Goal: Information Seeking & Learning: Learn about a topic

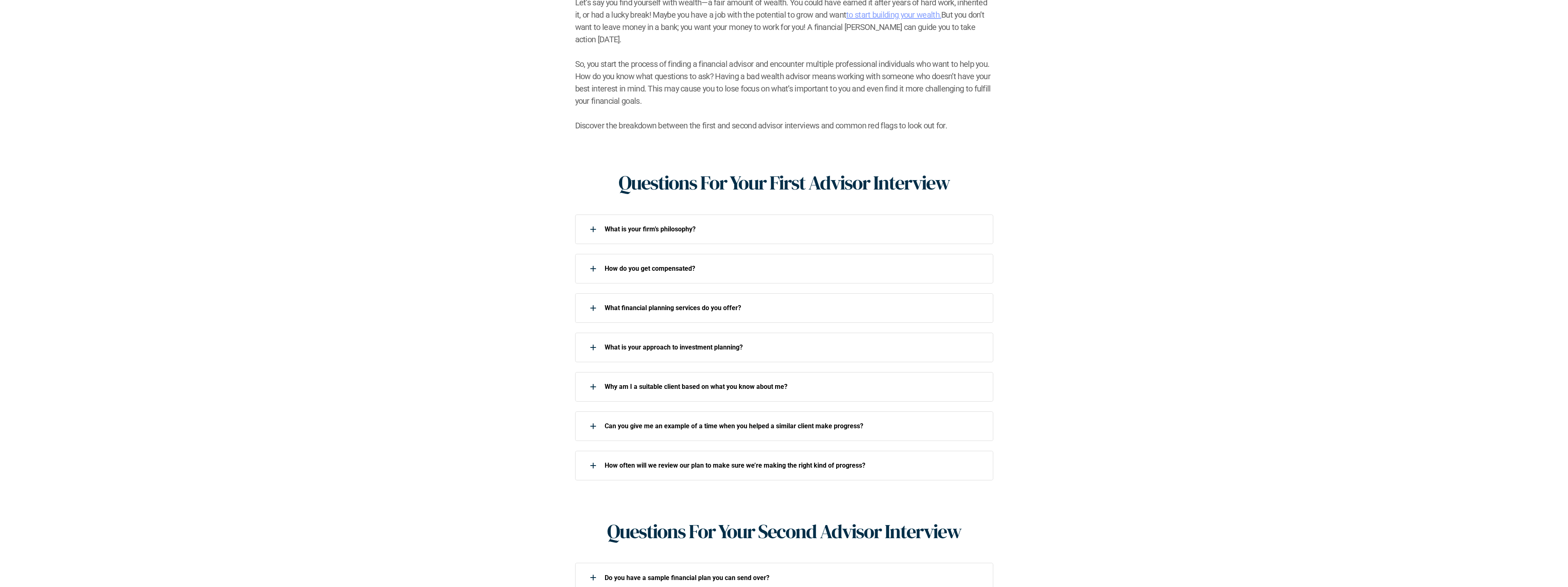
scroll to position [205, 0]
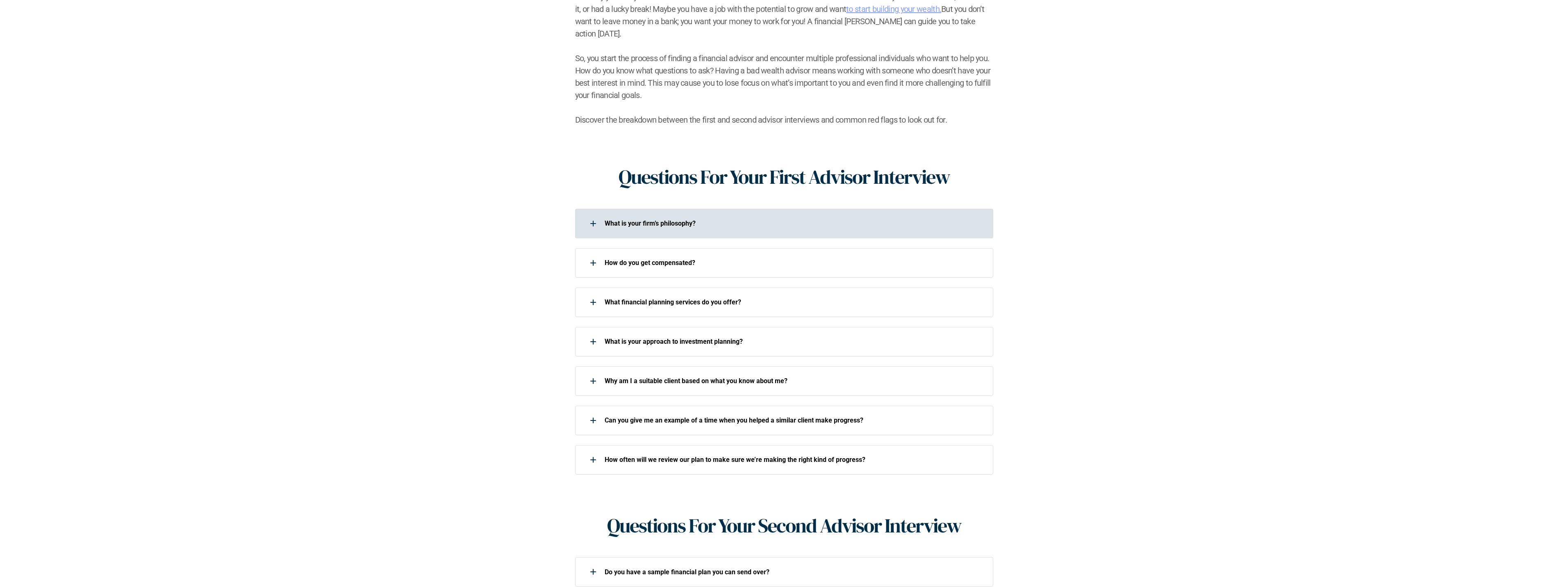
click at [594, 216] on div at bounding box center [593, 223] width 16 height 16
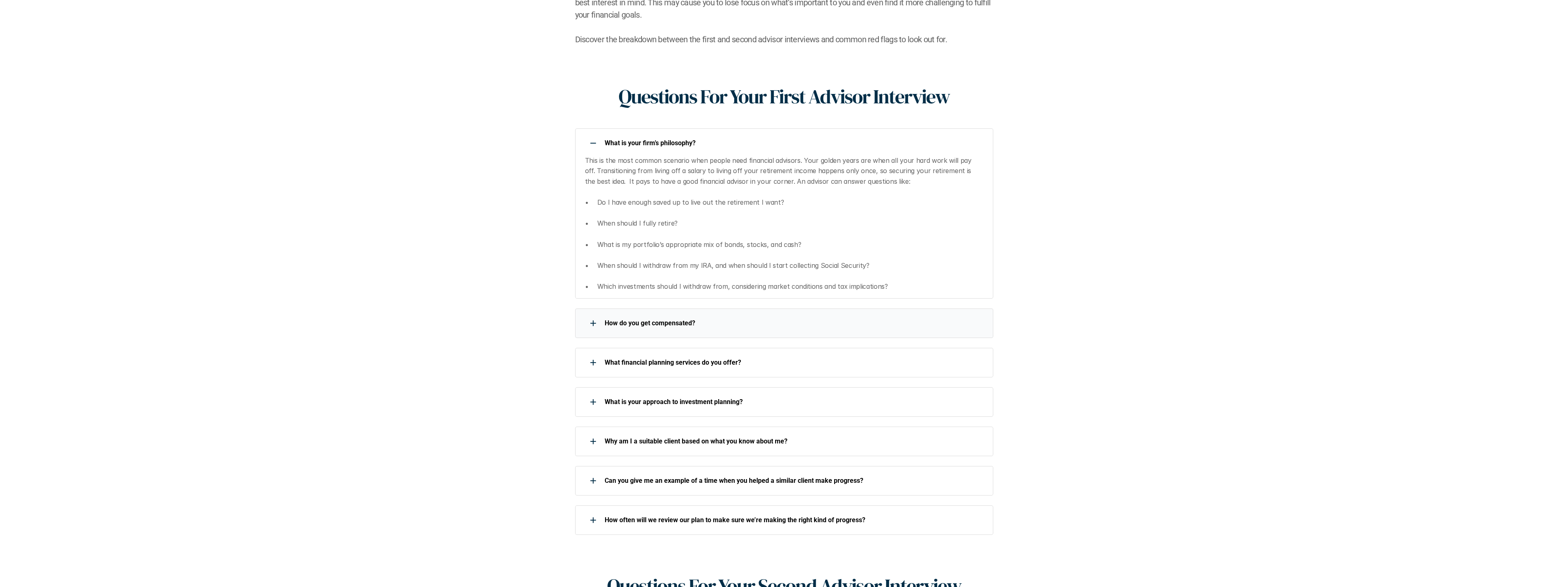
scroll to position [287, 0]
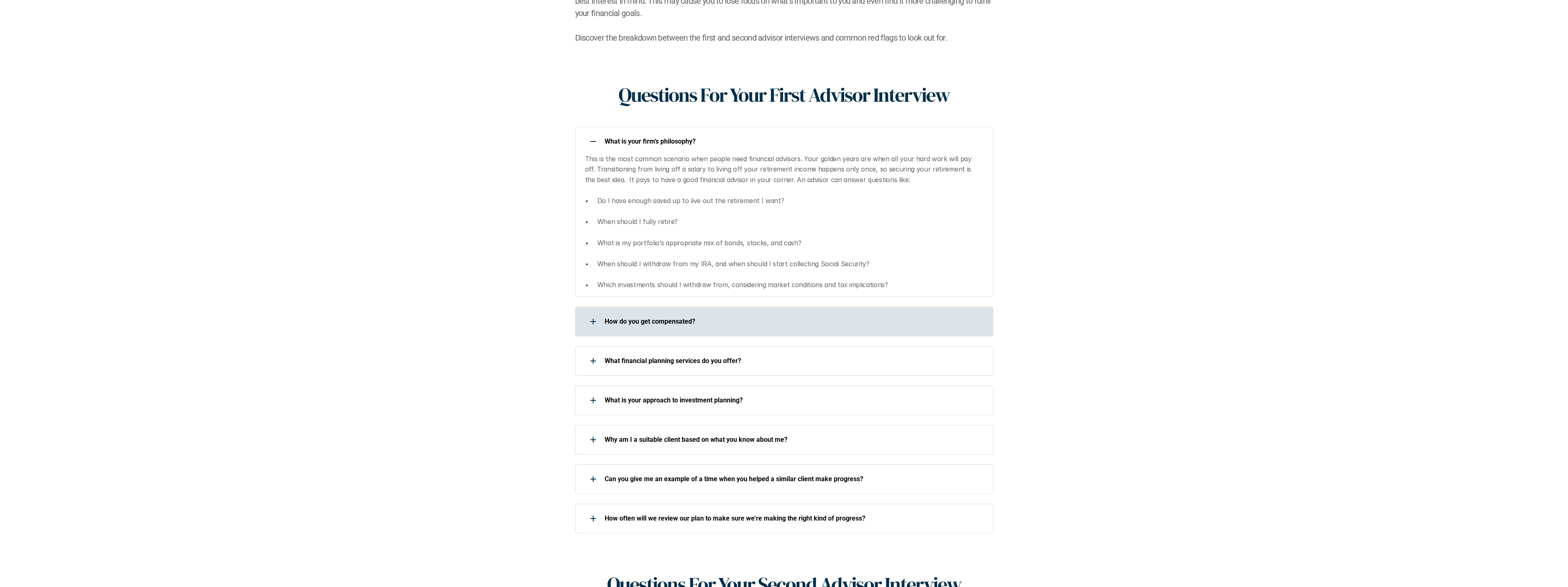
click at [608, 315] on div "How do you get compensated?" at bounding box center [779, 322] width 407 height 16
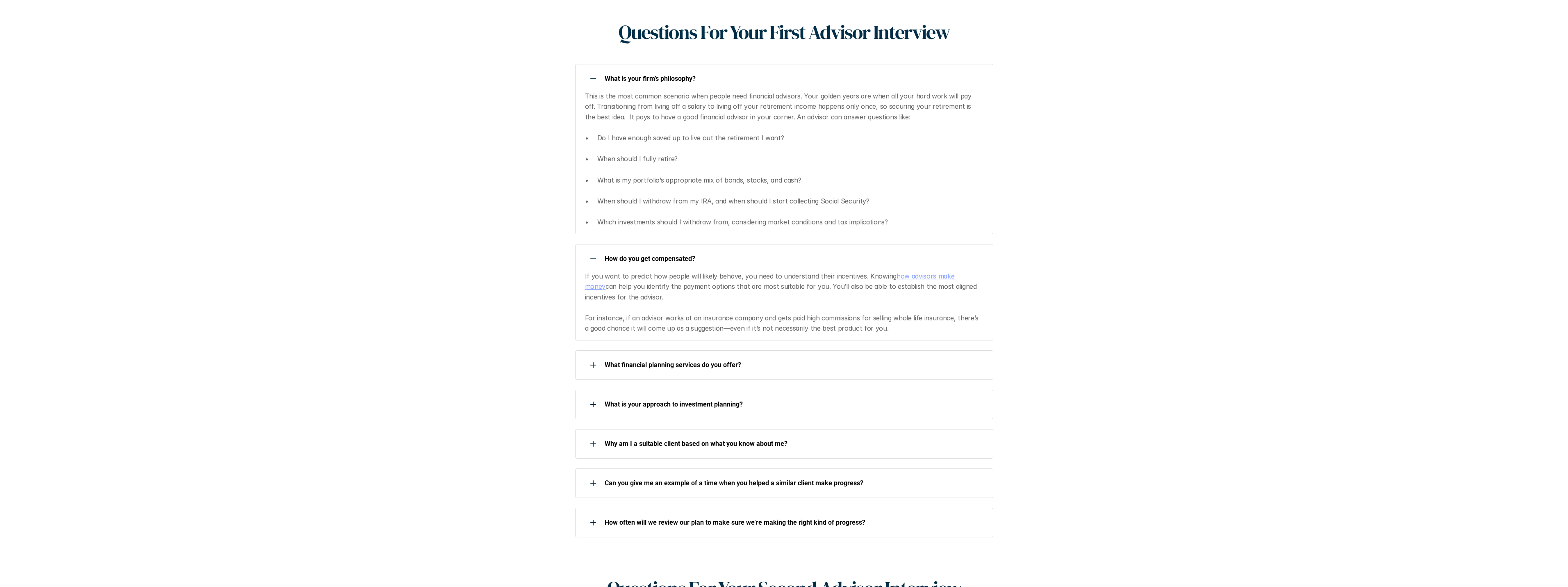
scroll to position [369, 0]
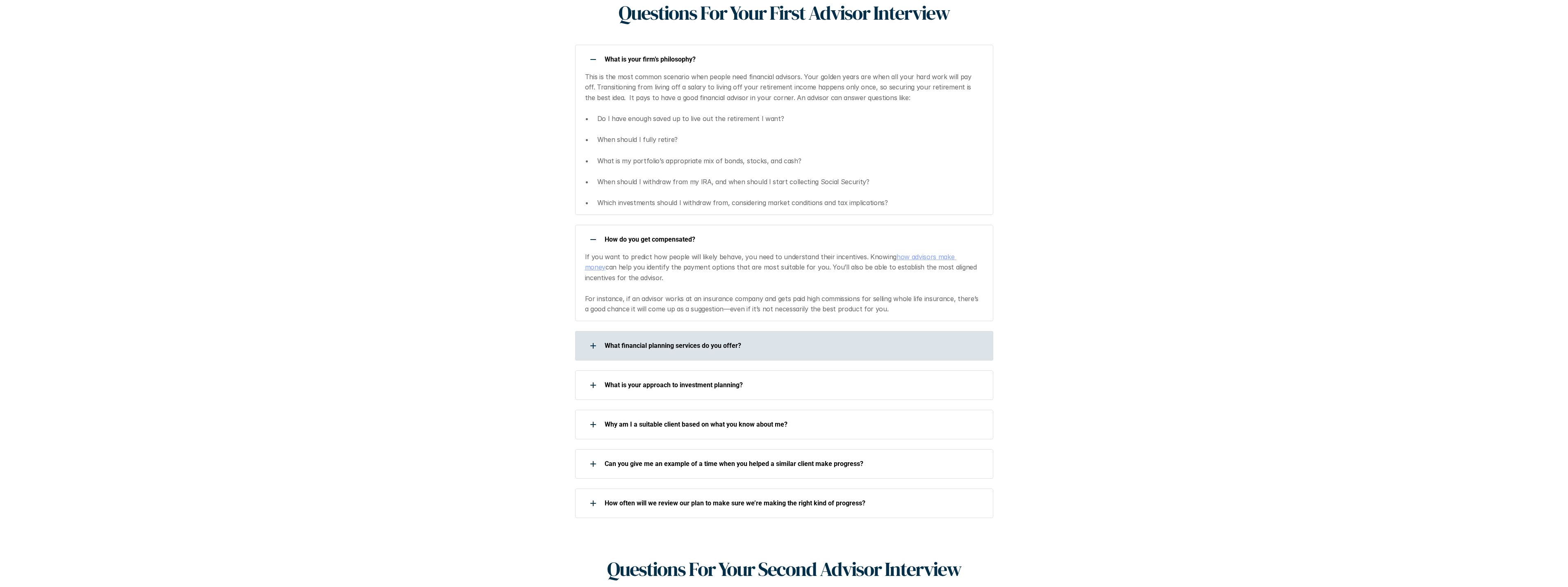
click at [597, 337] on div at bounding box center [593, 345] width 16 height 16
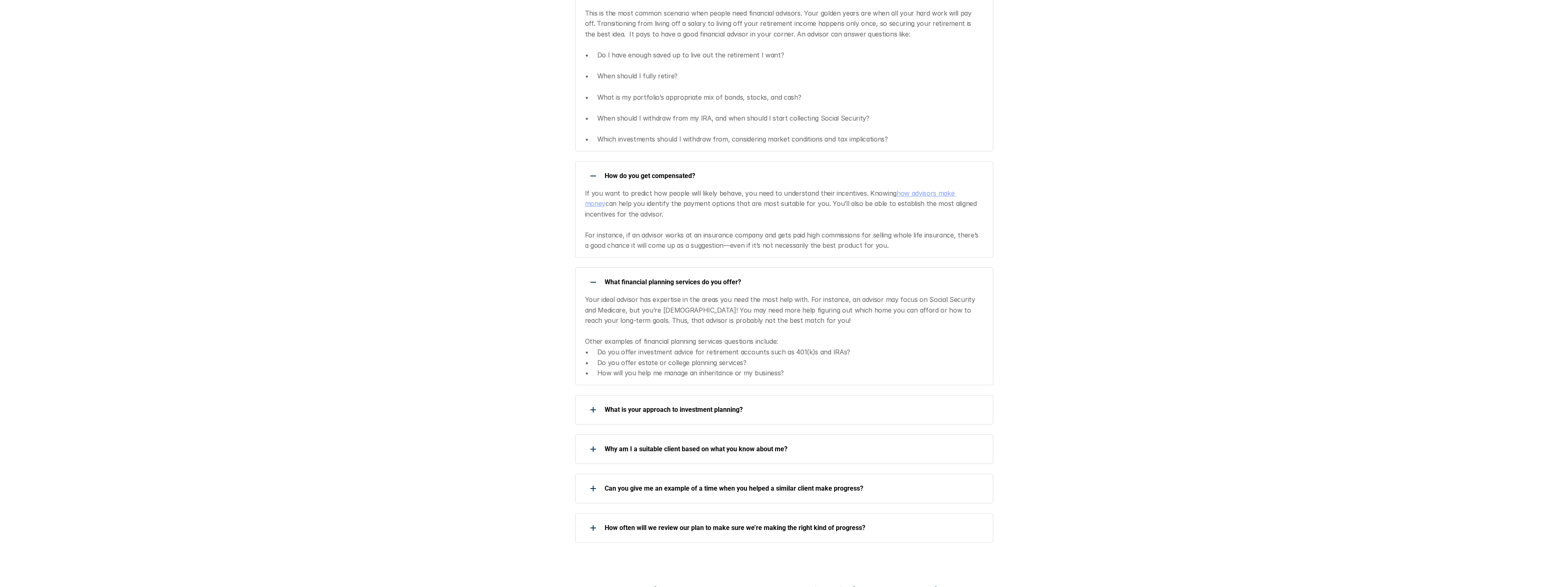
scroll to position [451, 0]
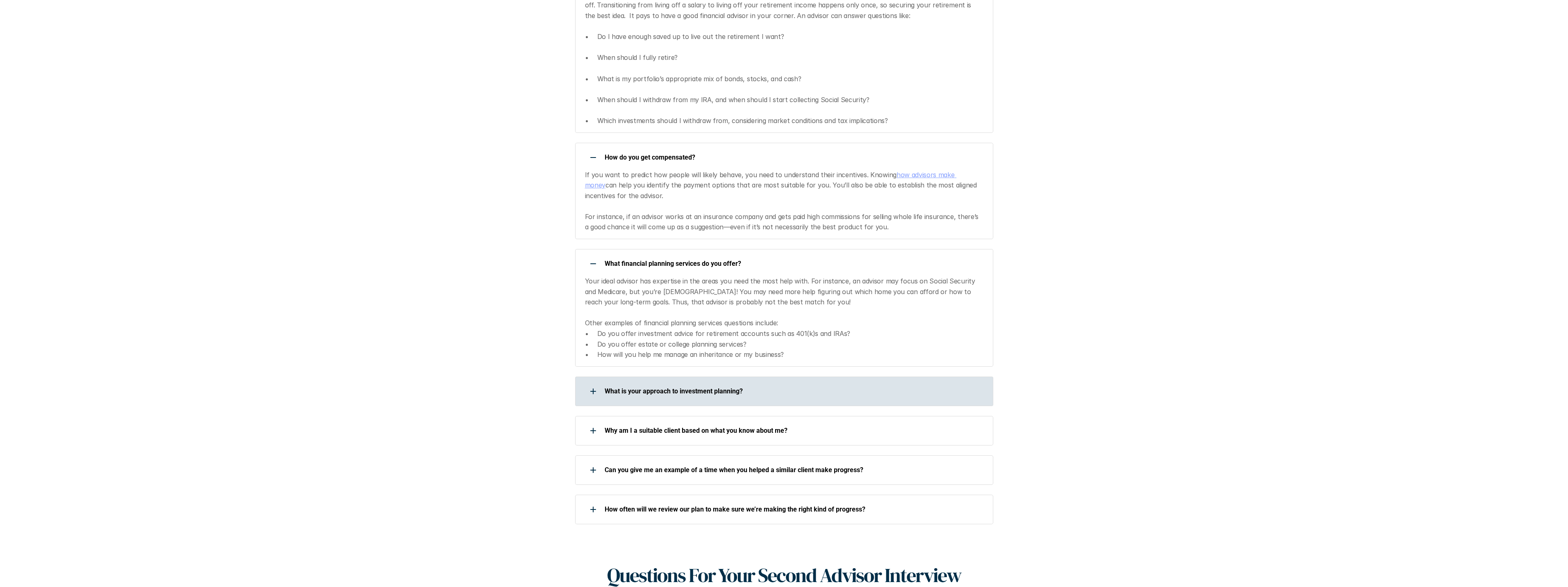
click at [594, 391] on use at bounding box center [593, 391] width 5 height 1
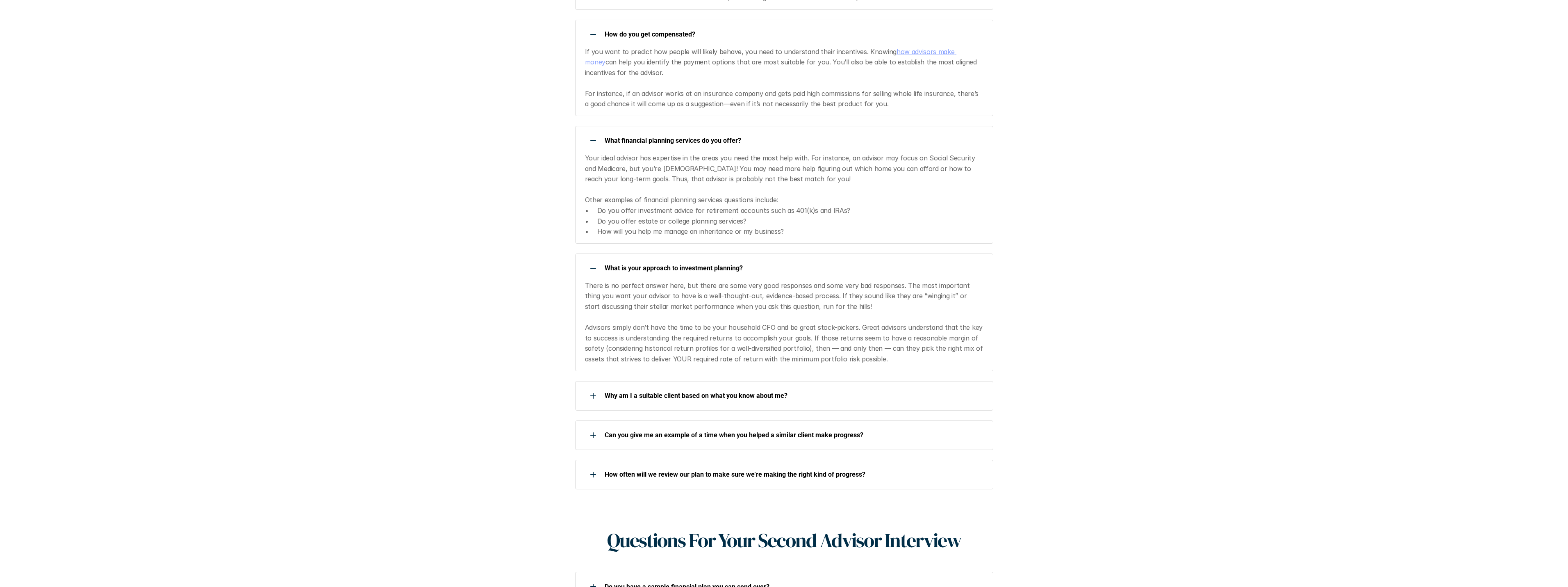
scroll to position [615, 0]
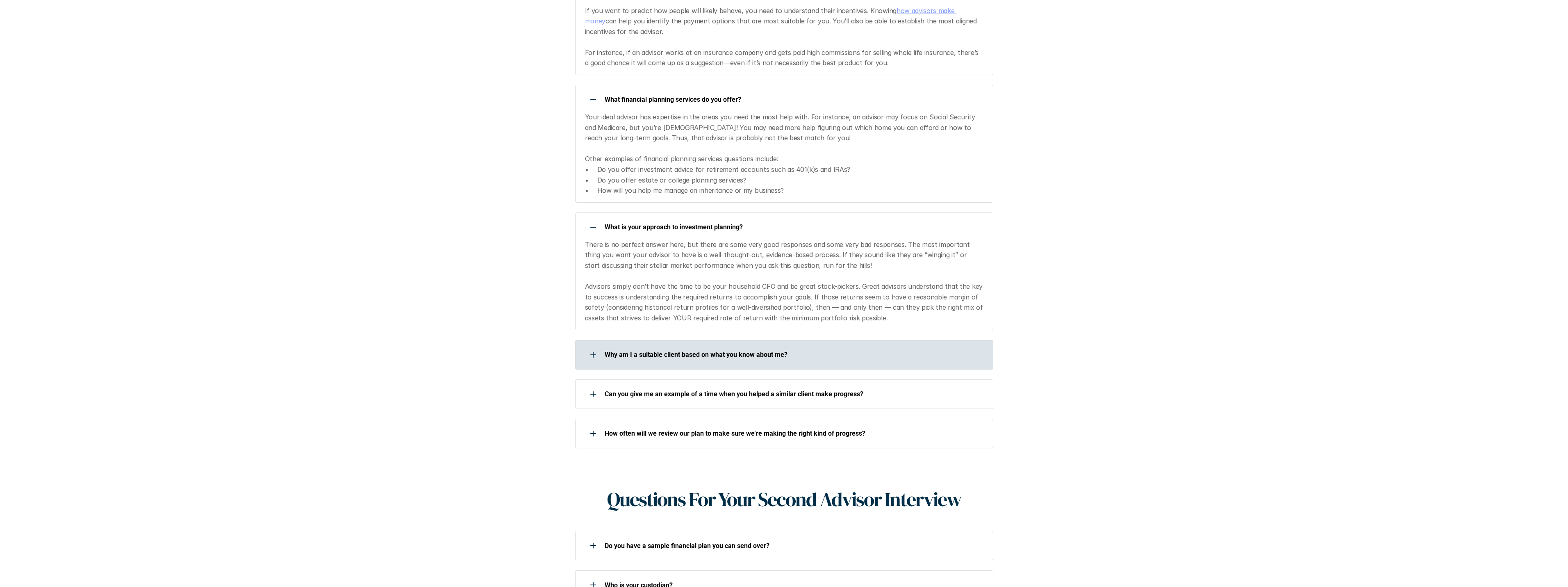
click at [593, 346] on div at bounding box center [593, 354] width 16 height 16
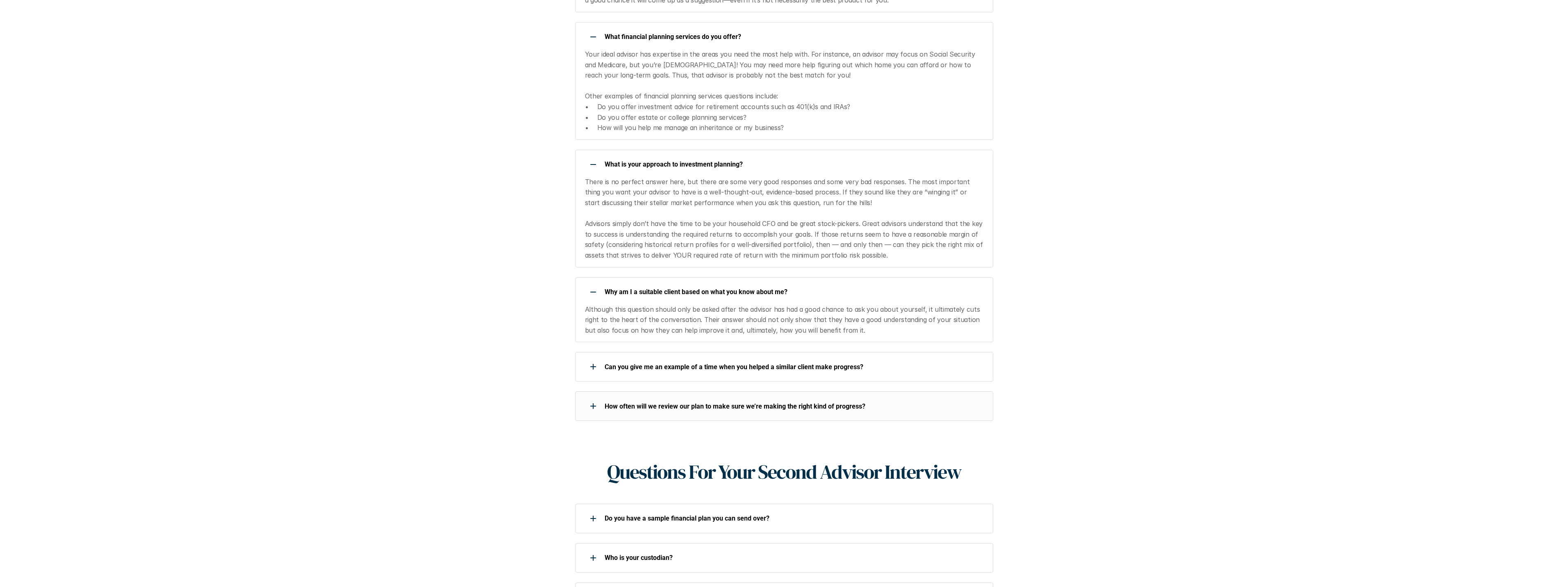
scroll to position [697, 0]
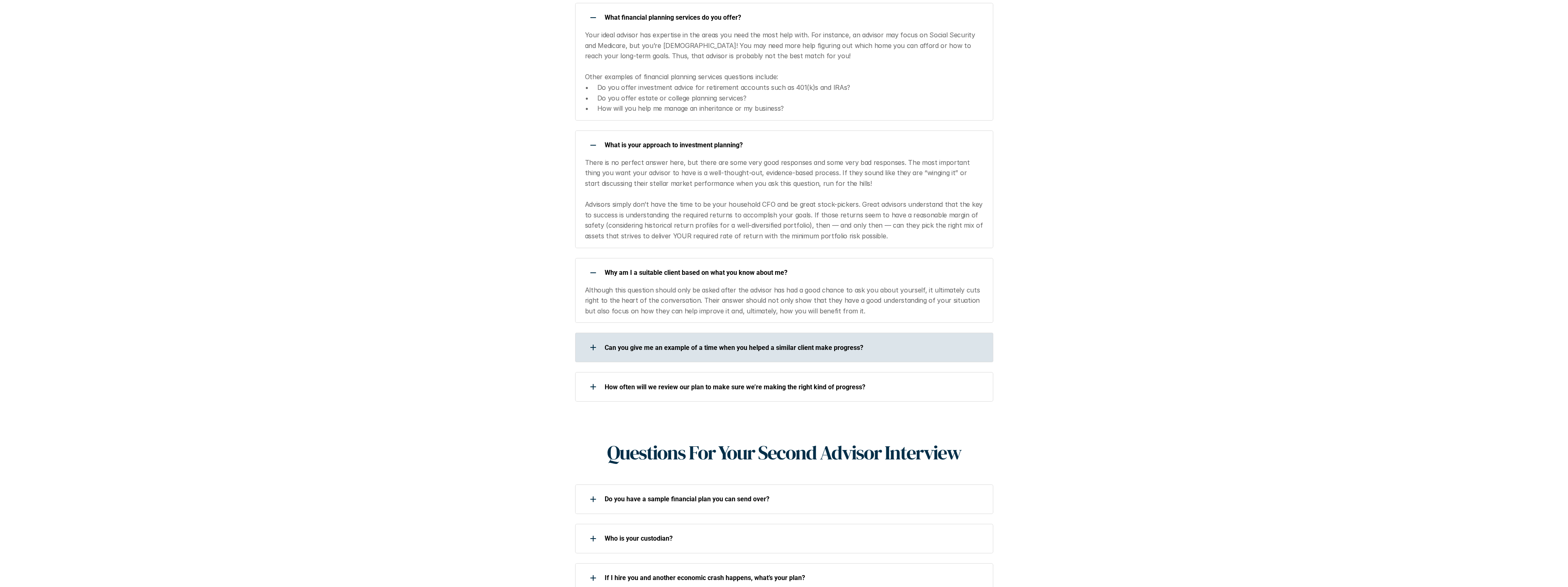
click at [592, 339] on div at bounding box center [593, 347] width 16 height 16
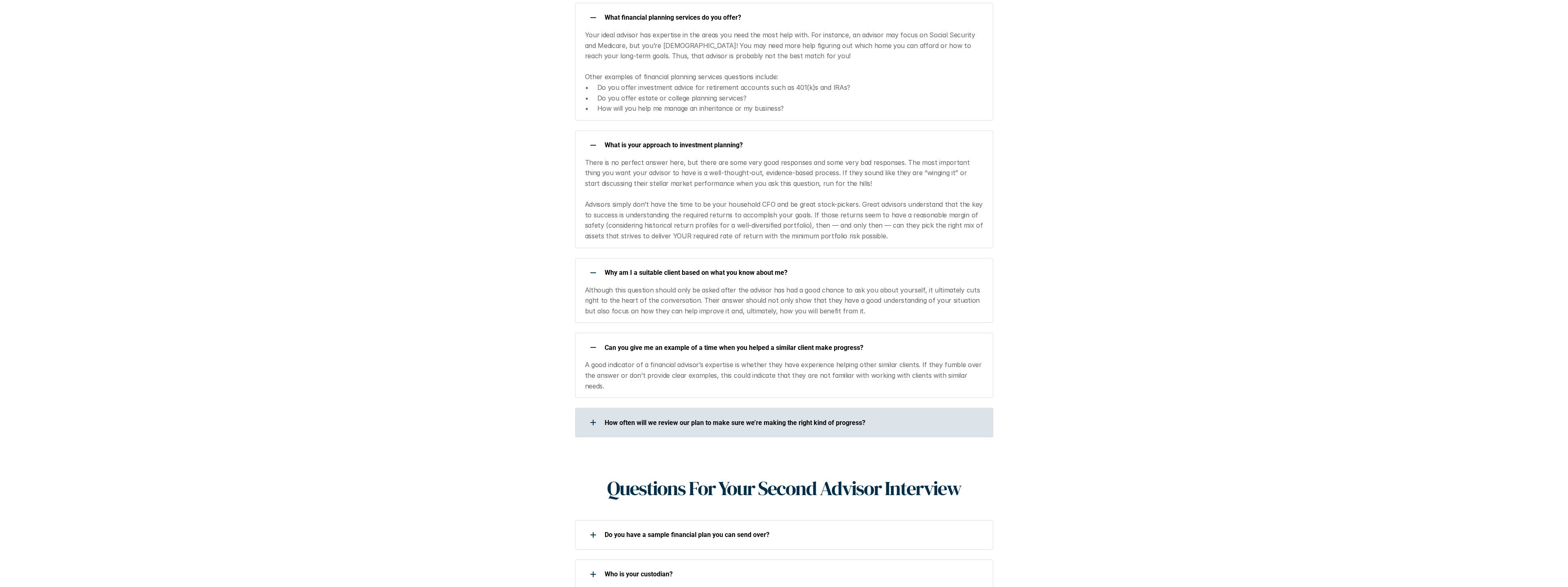
click at [596, 414] on div at bounding box center [593, 422] width 16 height 16
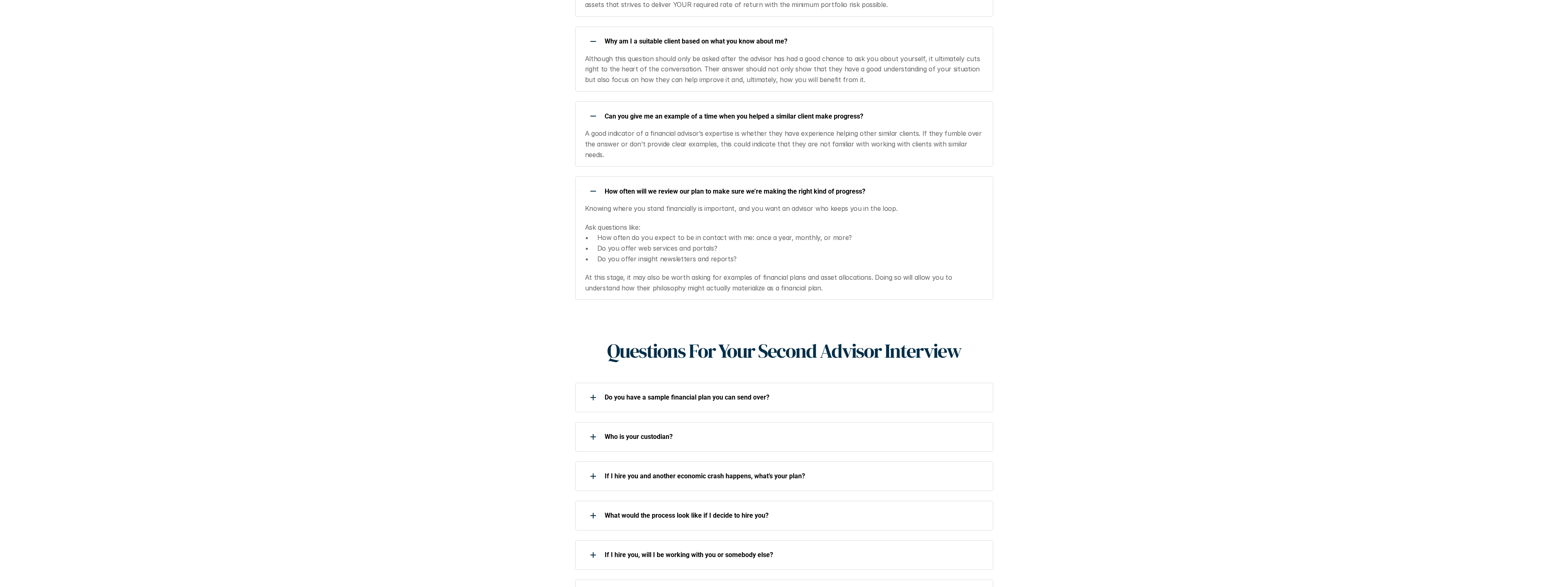
scroll to position [943, 0]
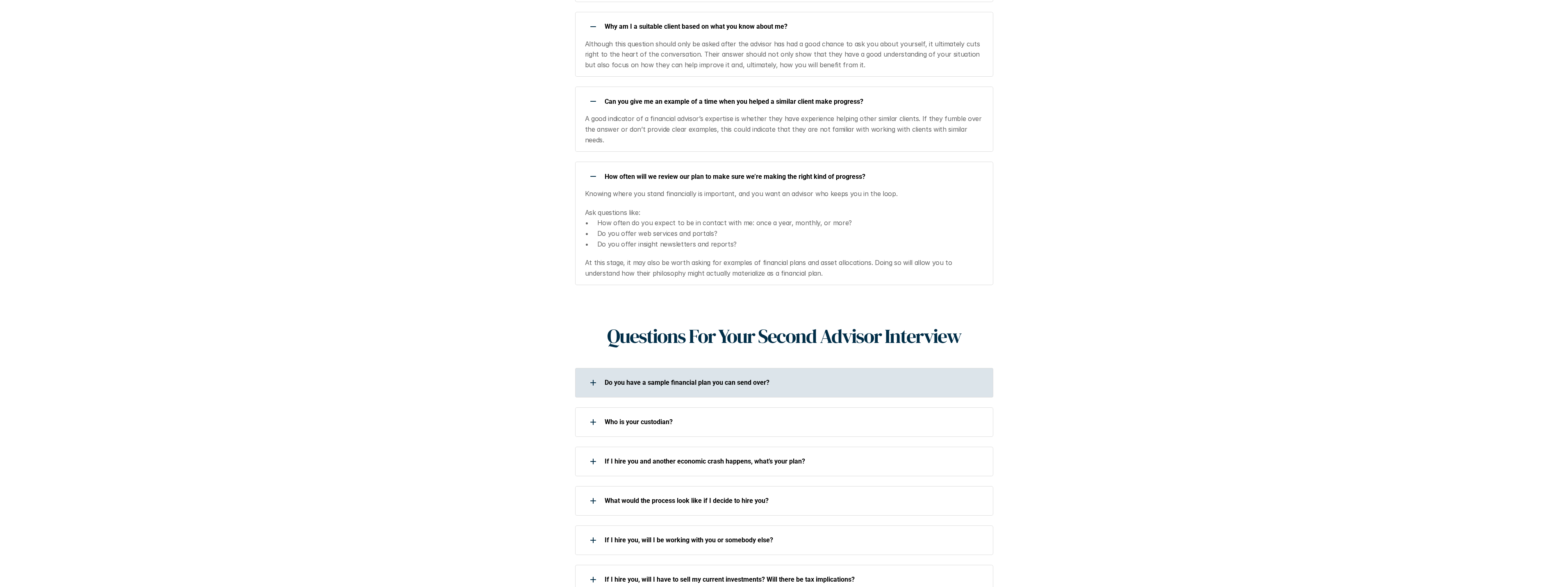
click at [592, 382] on use at bounding box center [593, 382] width 5 height 1
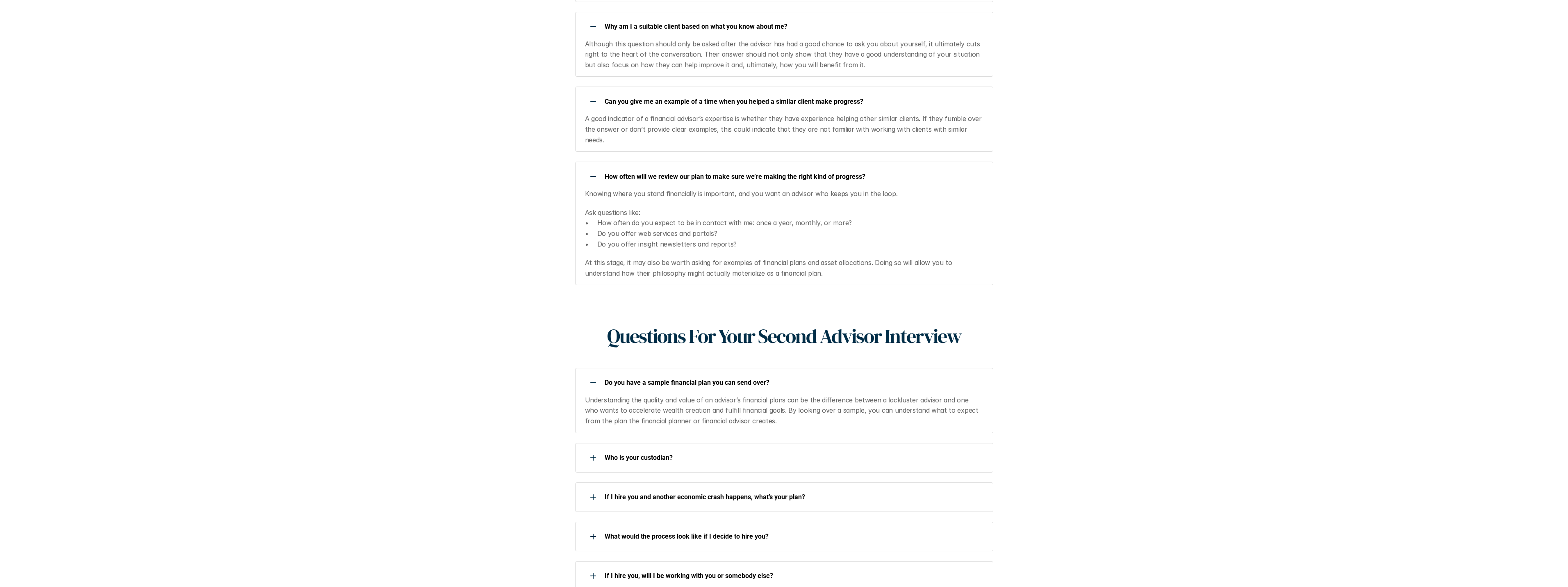
scroll to position [984, 0]
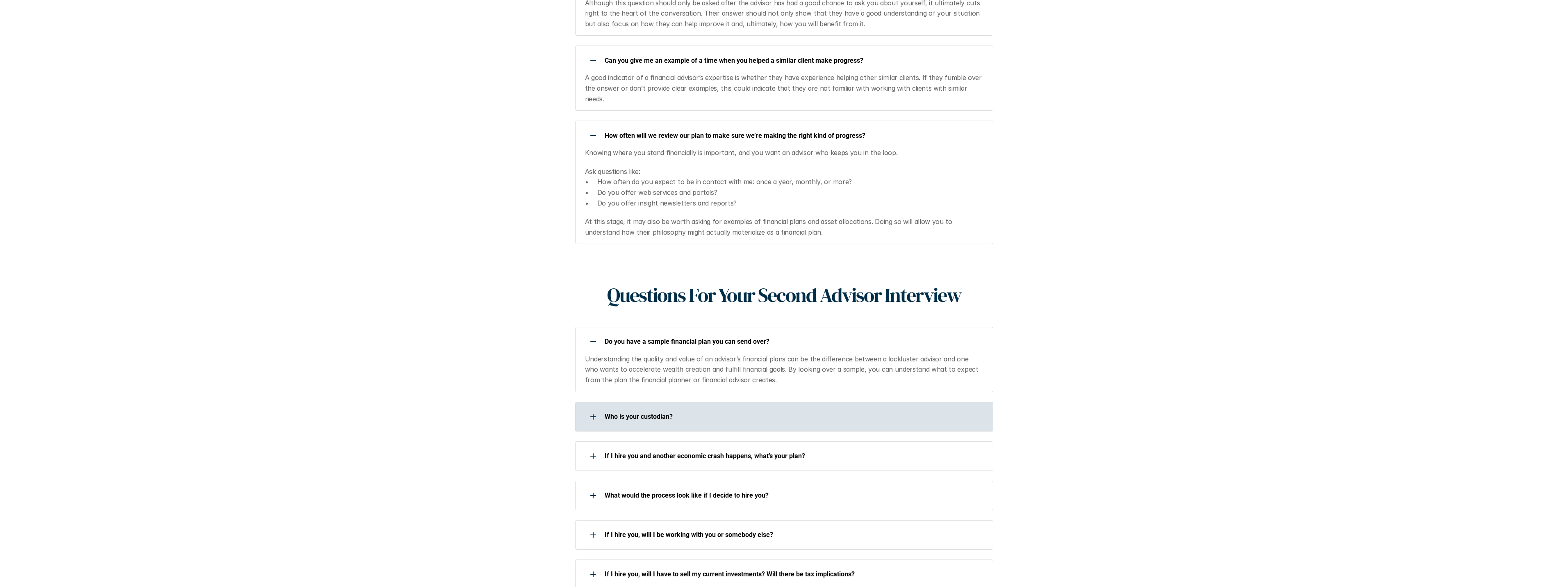
click at [614, 413] on p "Who is your custodian?" at bounding box center [793, 417] width 378 height 8
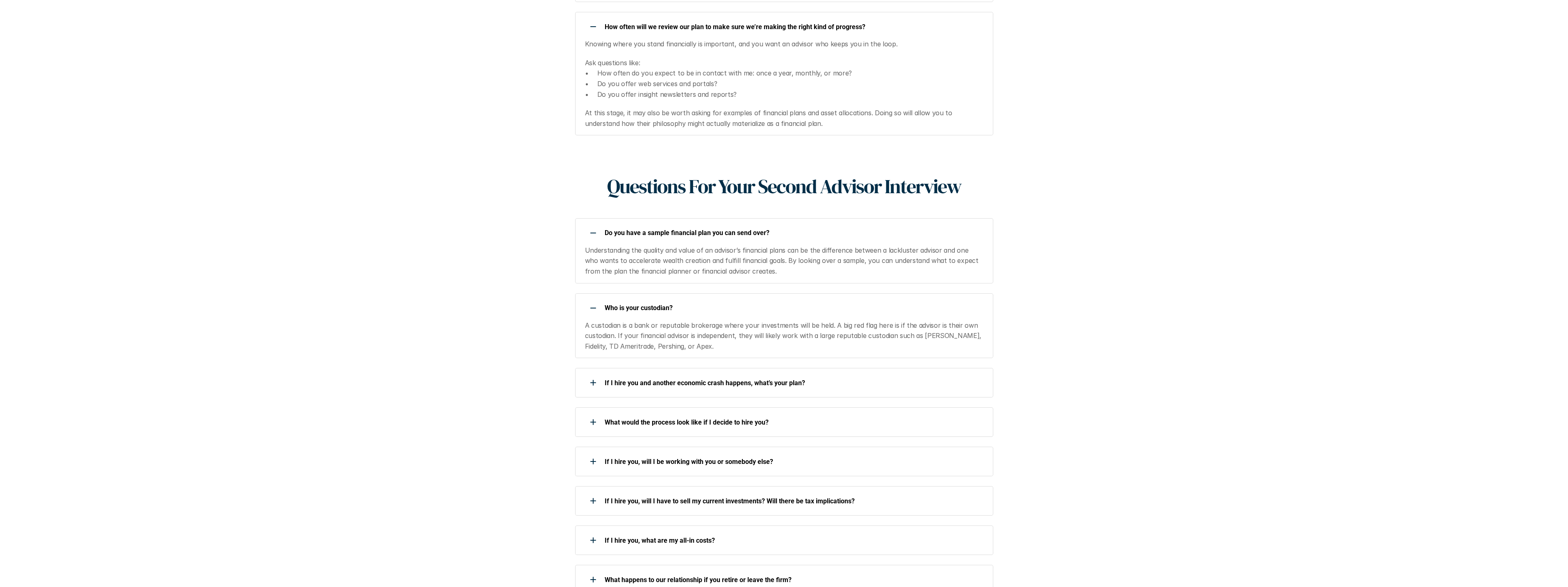
scroll to position [1107, 0]
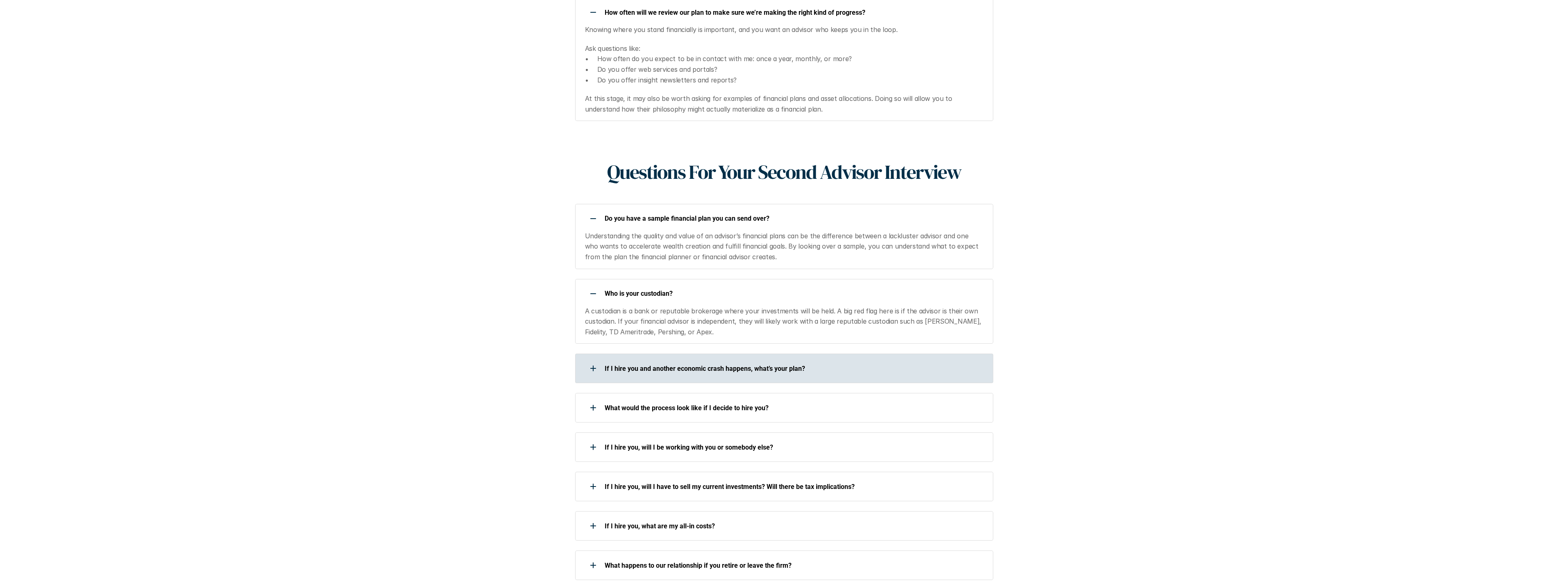
click at [616, 360] on div "If I hire you and another economic crash happens, what’s your plan?" at bounding box center [779, 368] width 407 height 16
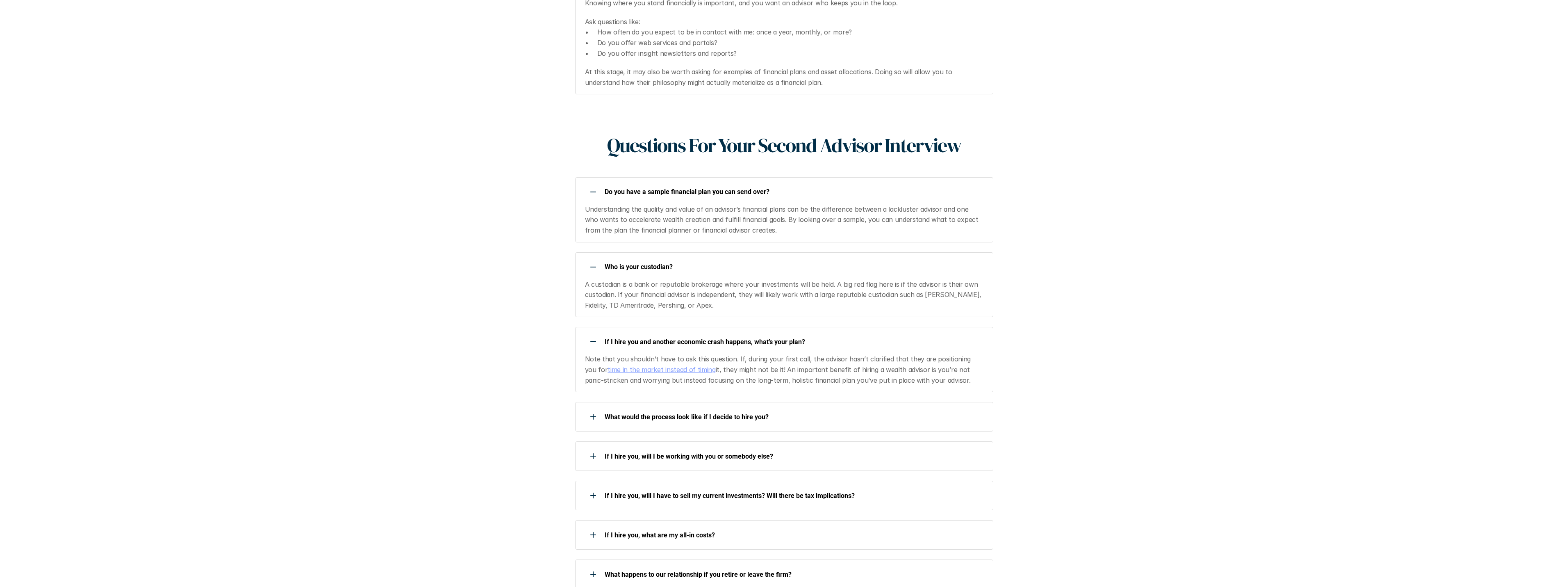
scroll to position [1148, 0]
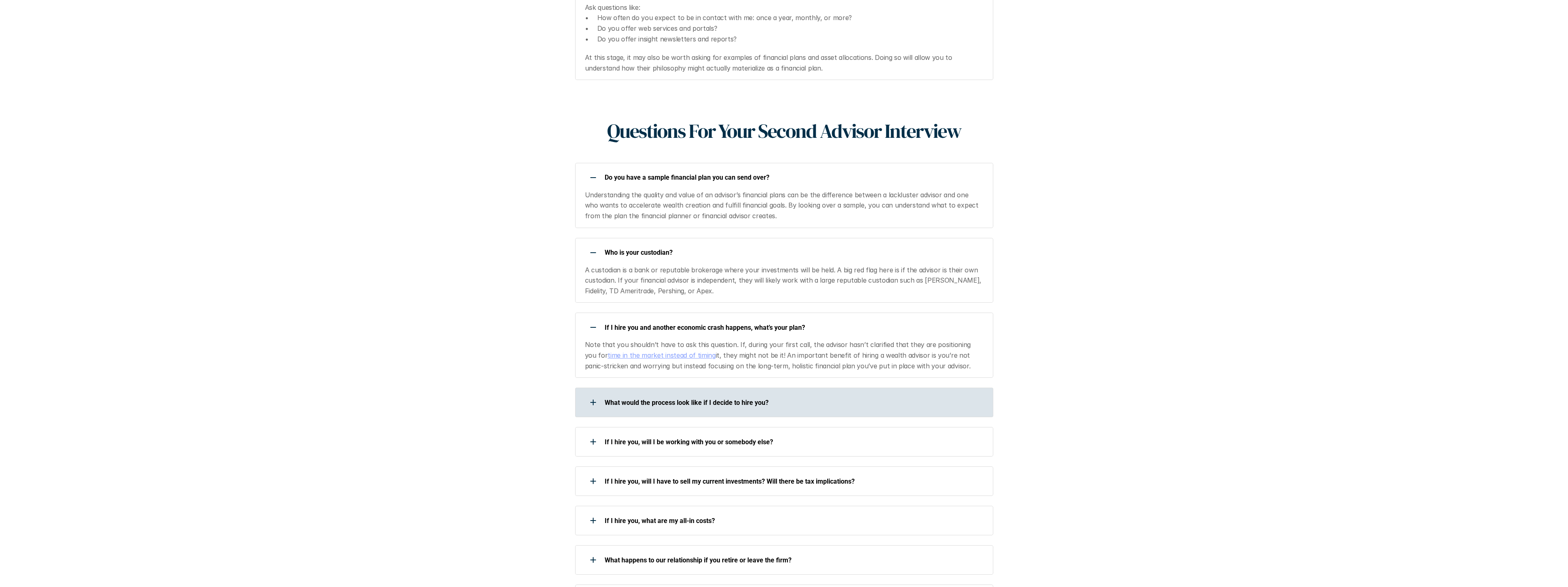
click at [589, 394] on div at bounding box center [593, 402] width 16 height 16
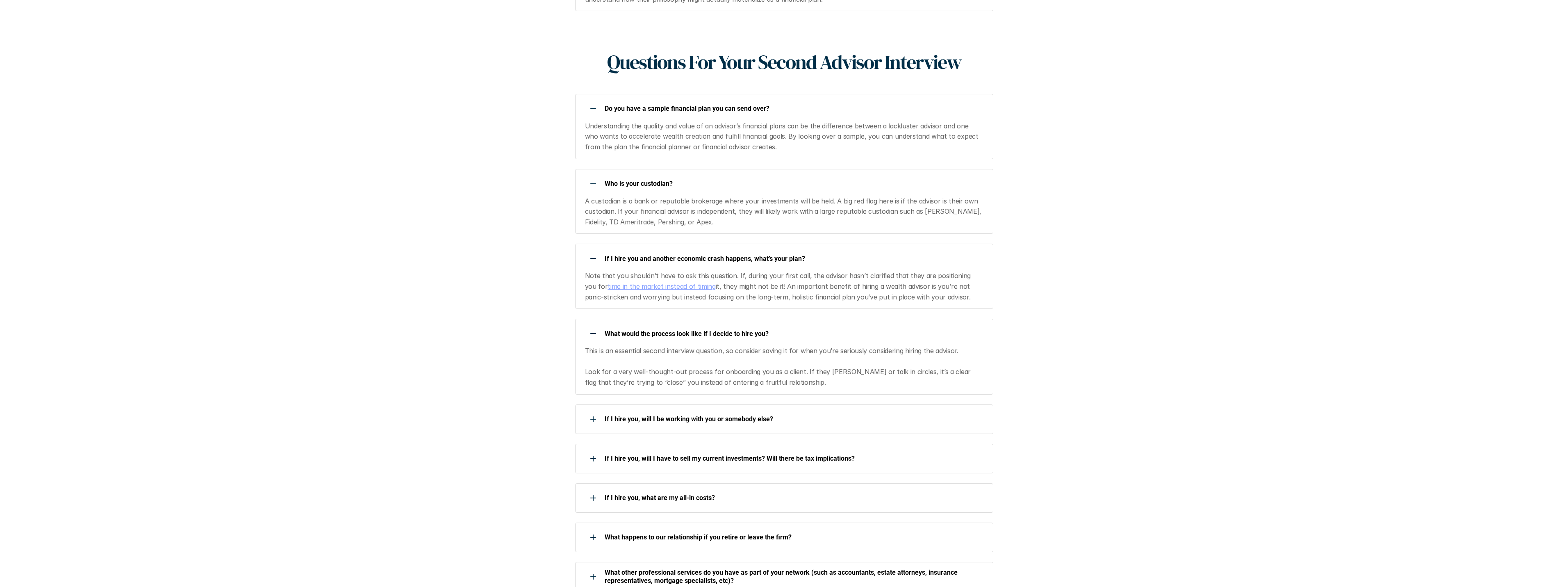
scroll to position [1230, 0]
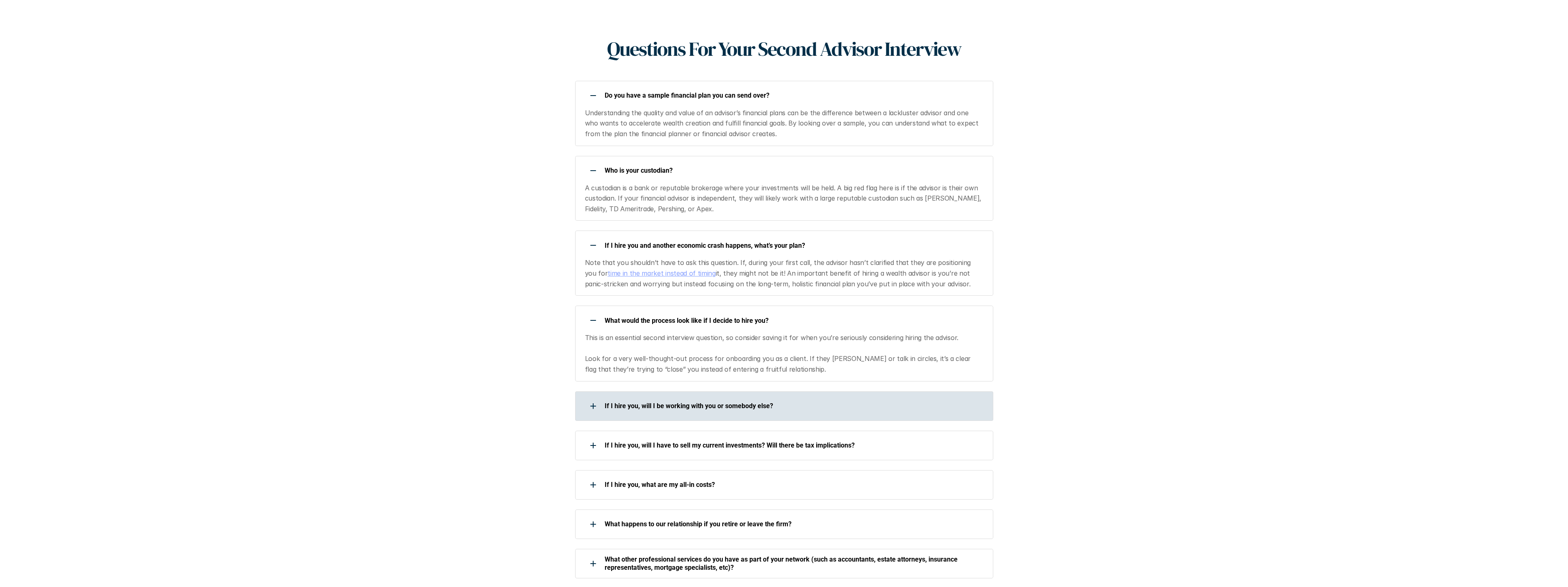
click at [590, 398] on div at bounding box center [593, 406] width 16 height 16
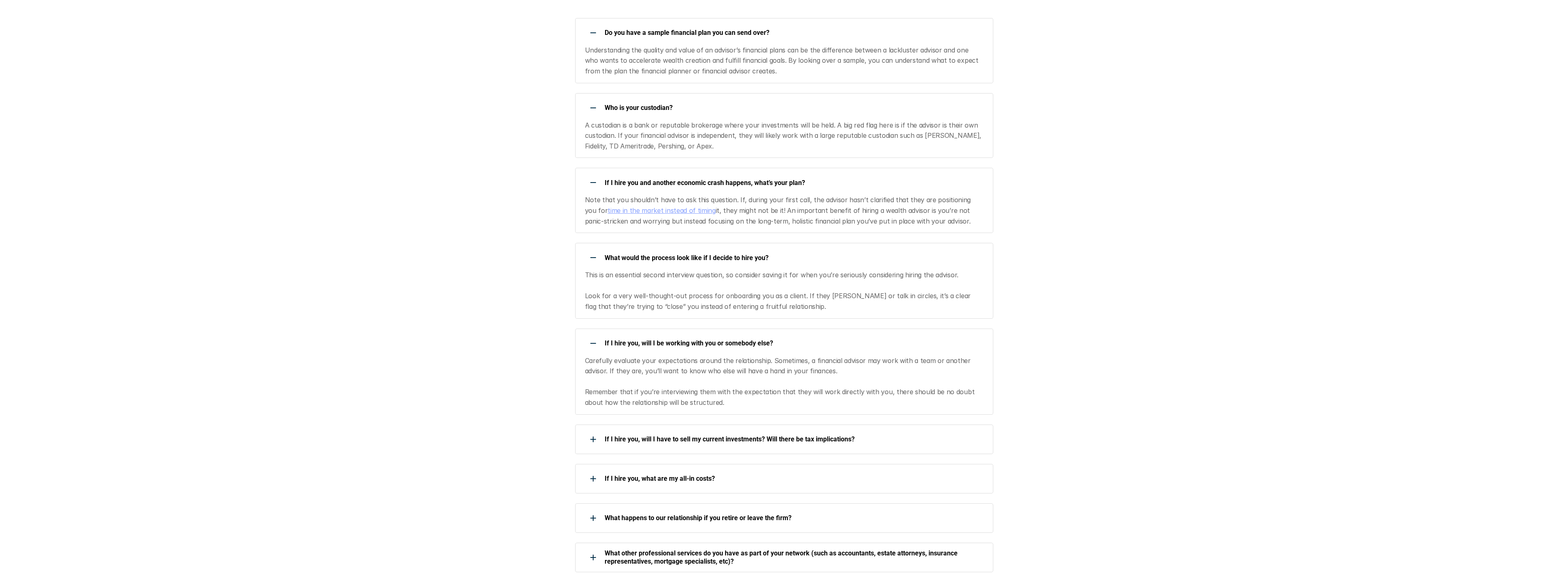
scroll to position [1312, 0]
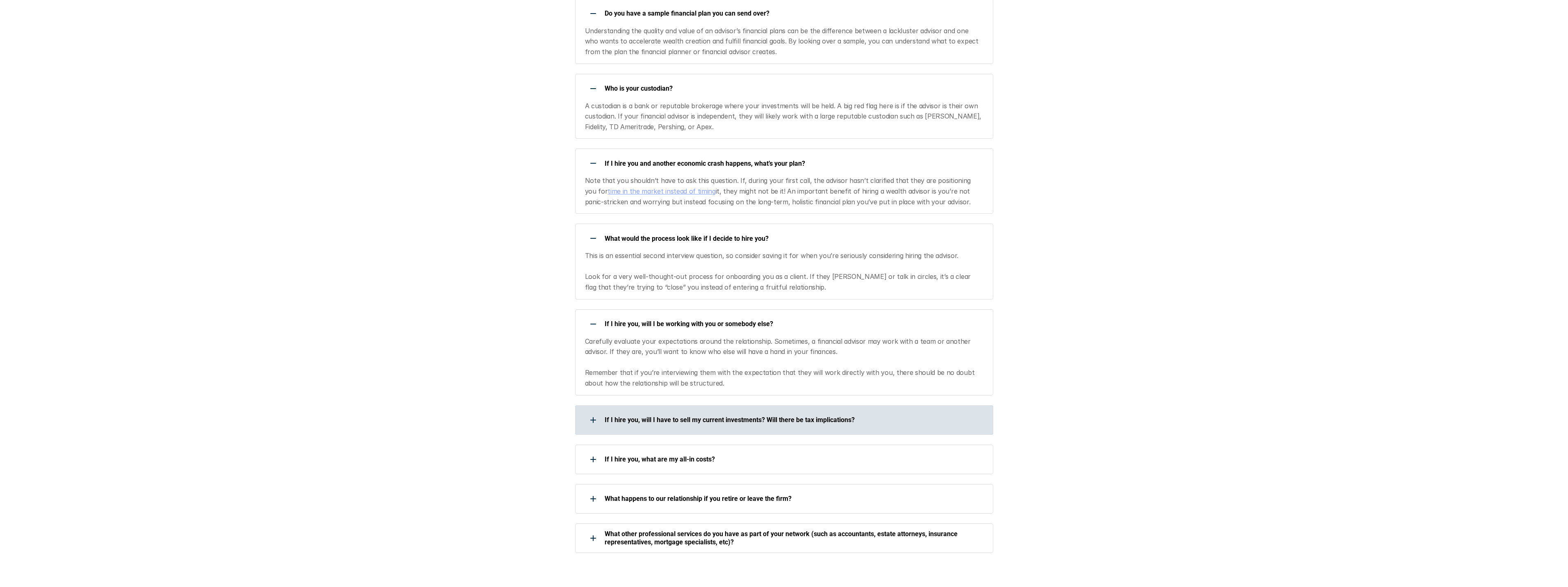
click at [709, 416] on p "If I hire you, will I have to sell my current investments? Will there be tax im…" at bounding box center [793, 420] width 378 height 8
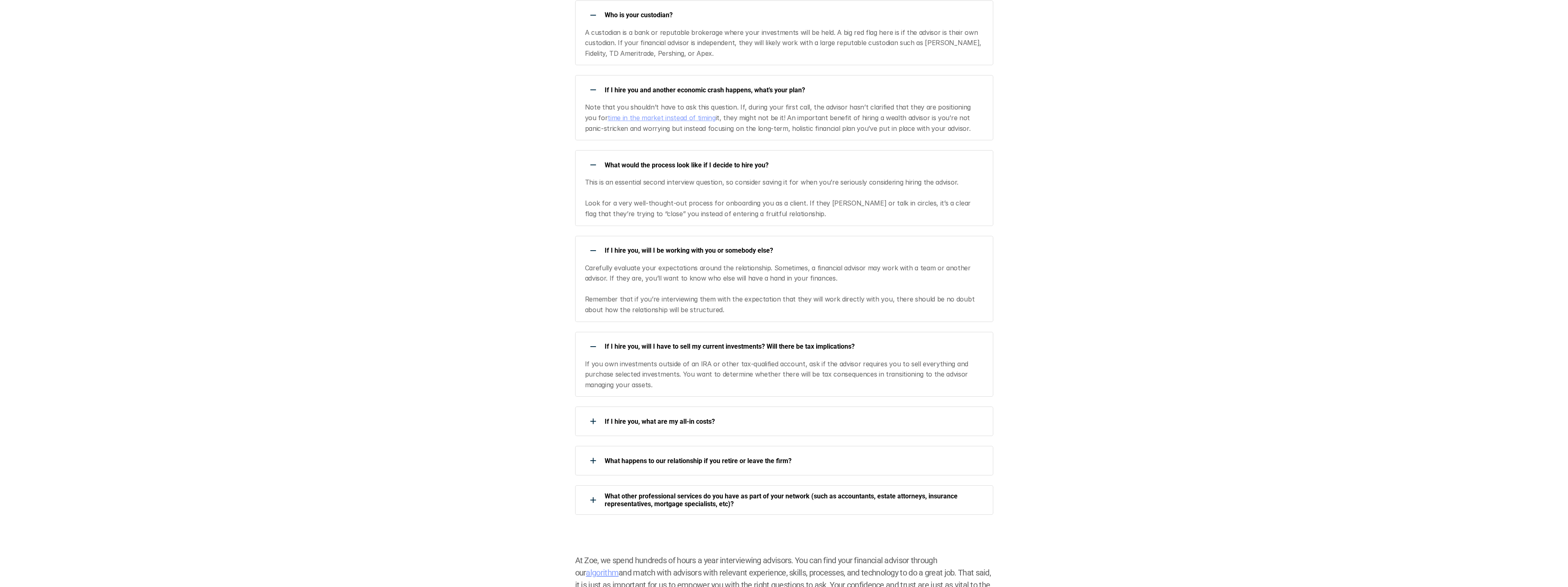
scroll to position [1394, 0]
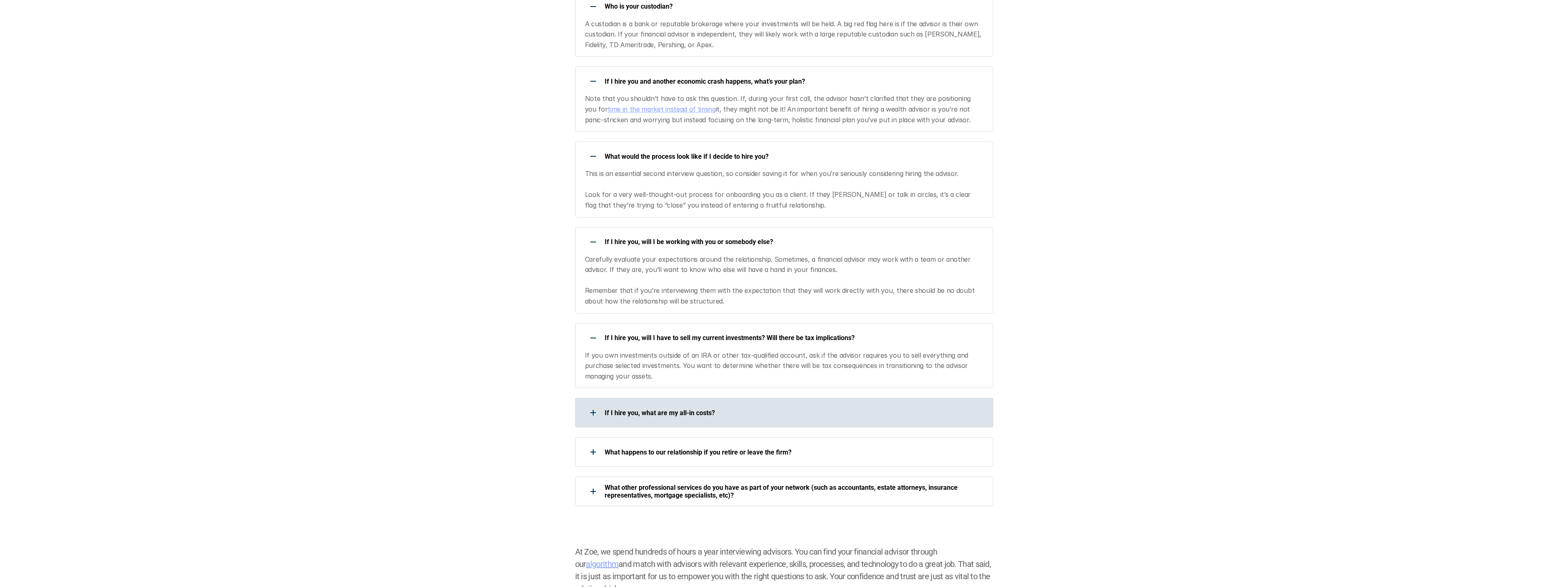
click at [668, 404] on div "If I hire you, what are my all-in costs?" at bounding box center [779, 412] width 407 height 16
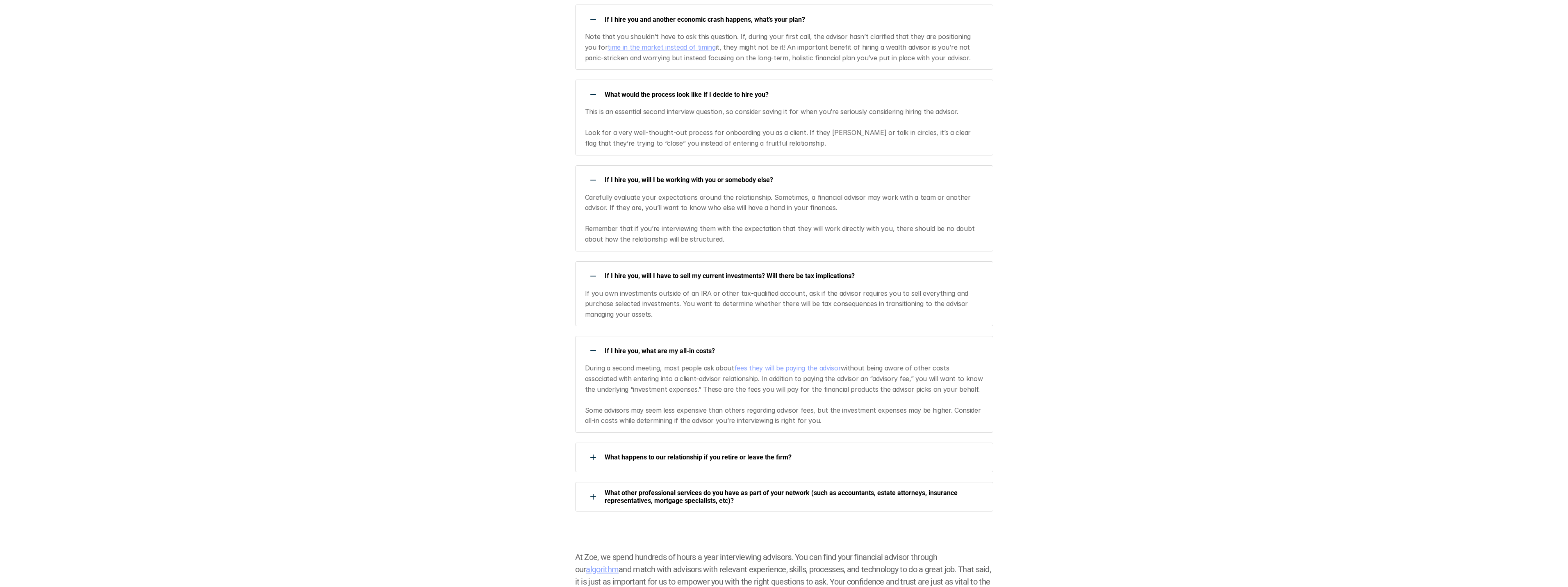
scroll to position [1476, 0]
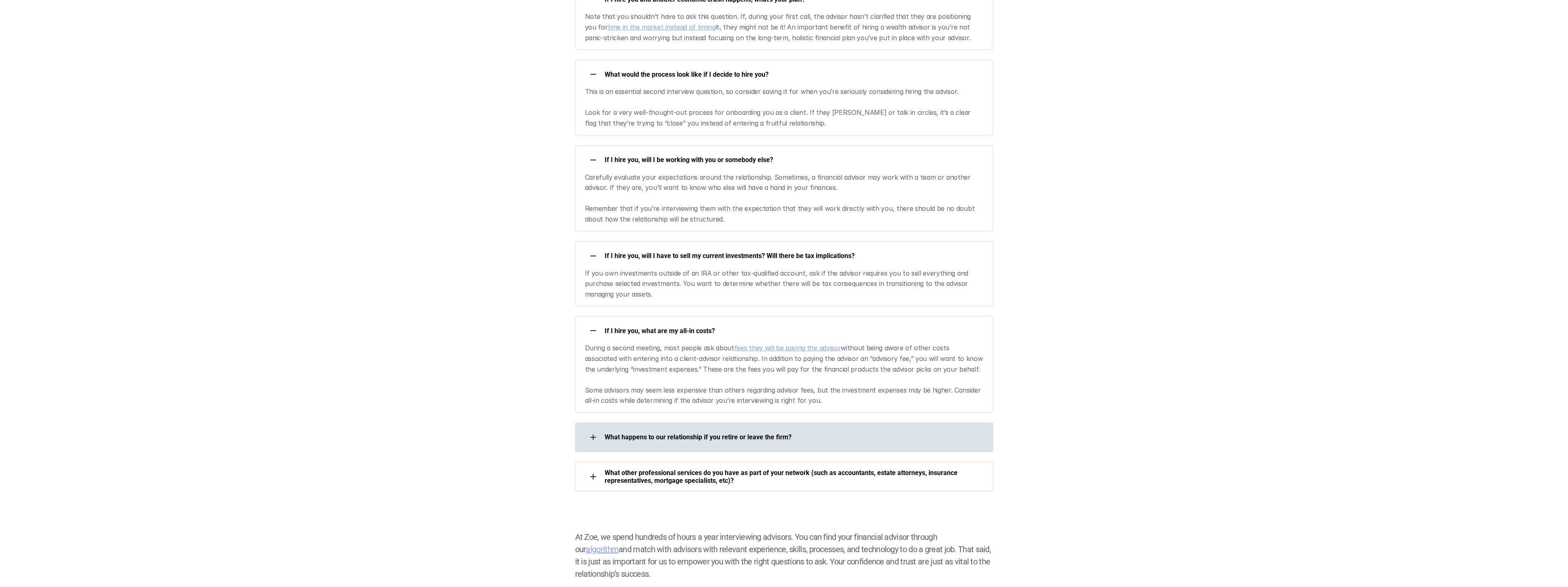
click at [793, 433] on p "What happens to our relationship if you retire or leave the firm?" at bounding box center [793, 437] width 378 height 8
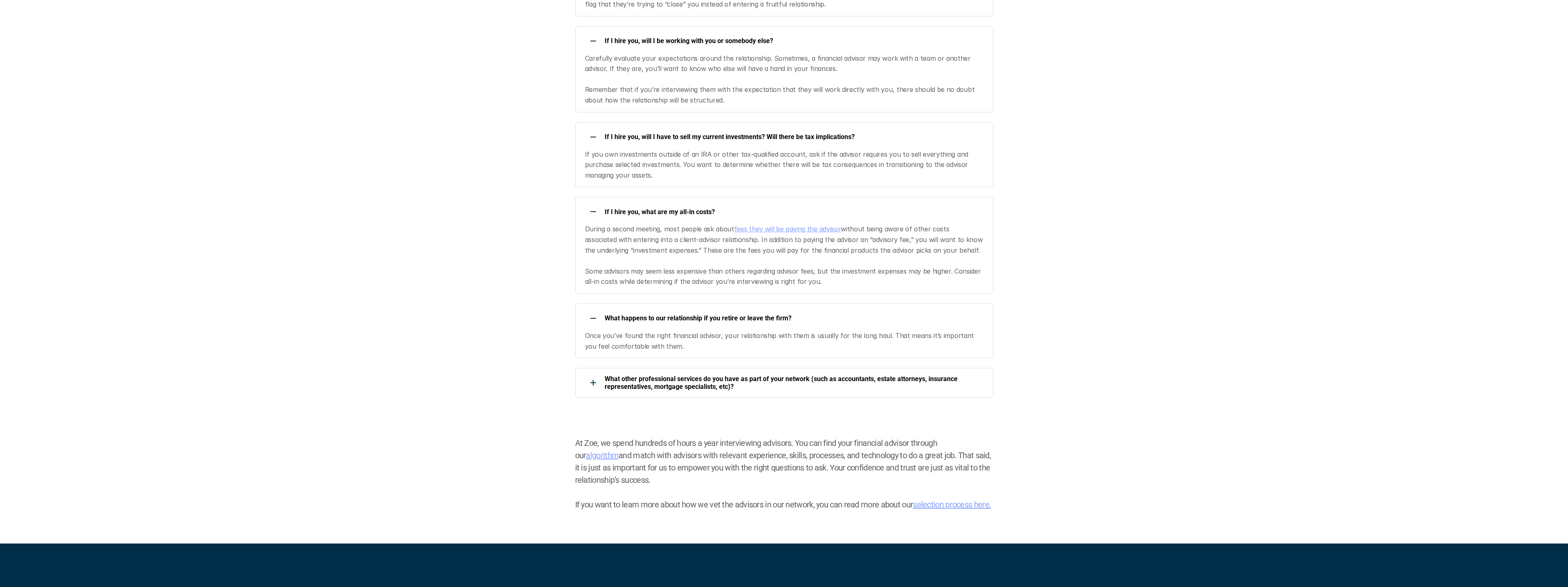
scroll to position [1600, 0]
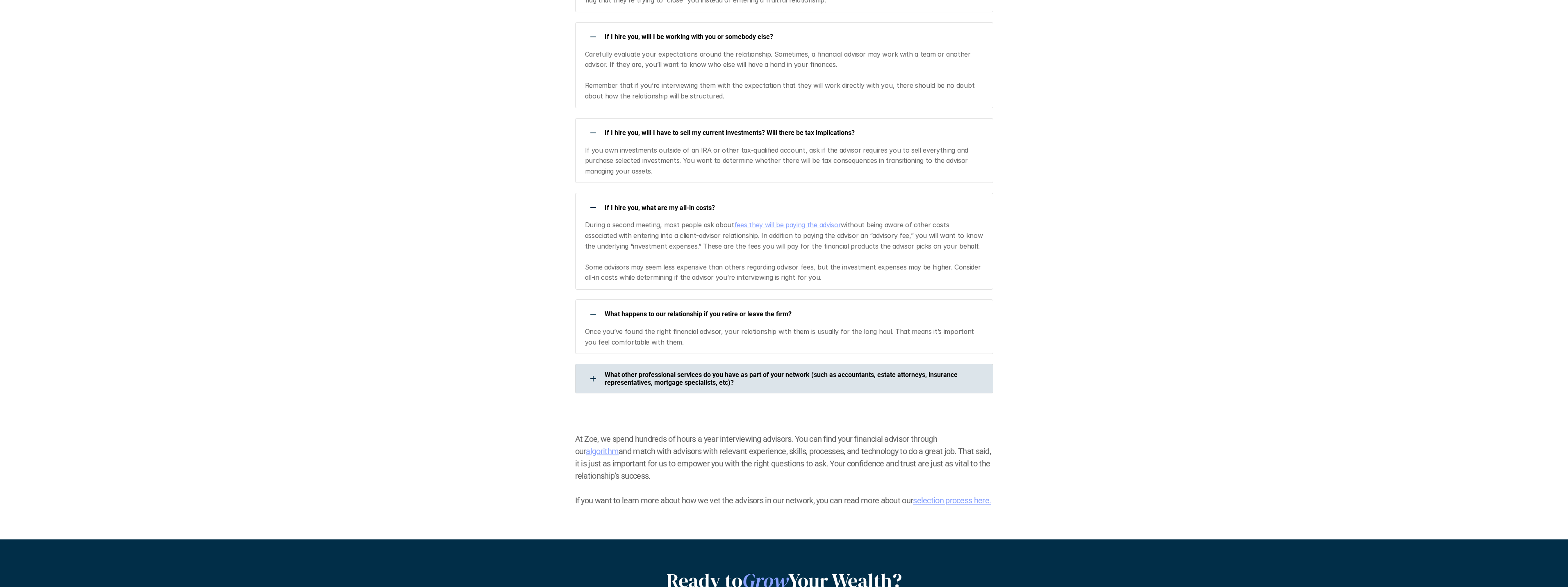
click at [707, 371] on p "What other professional services do you have as part of your network (such as a…" at bounding box center [793, 379] width 378 height 16
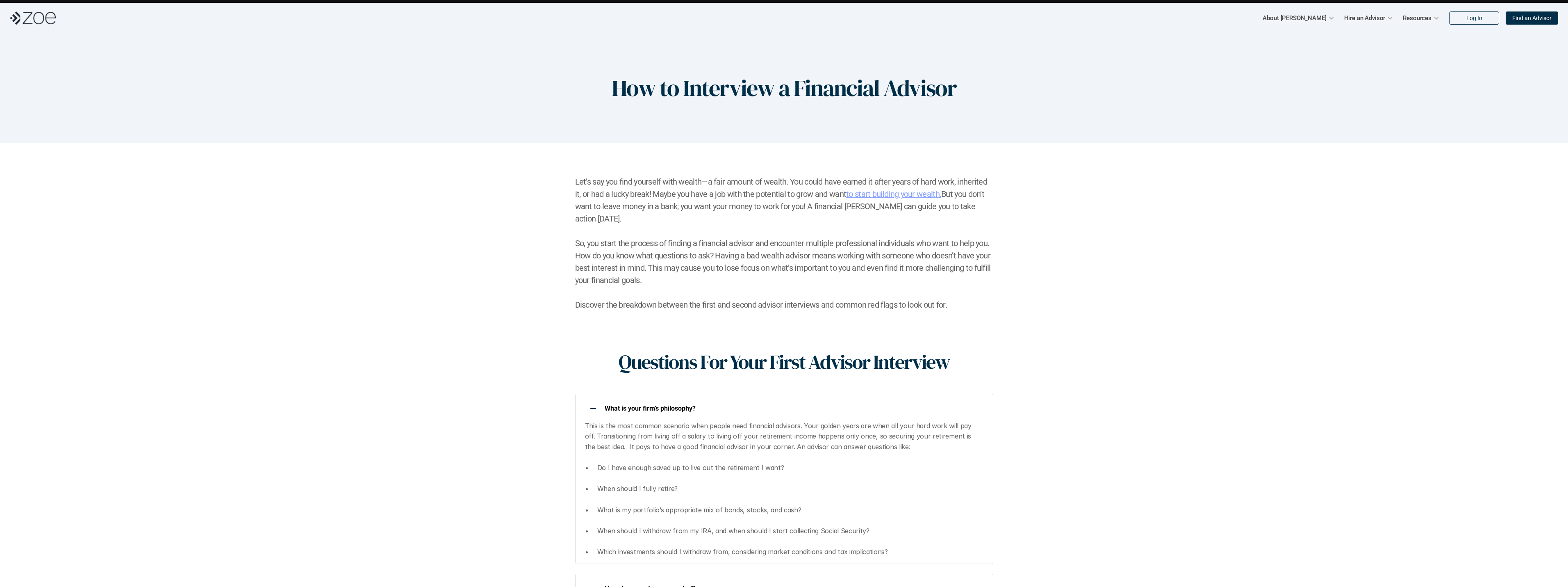
scroll to position [0, 0]
